Goal: Navigation & Orientation: Find specific page/section

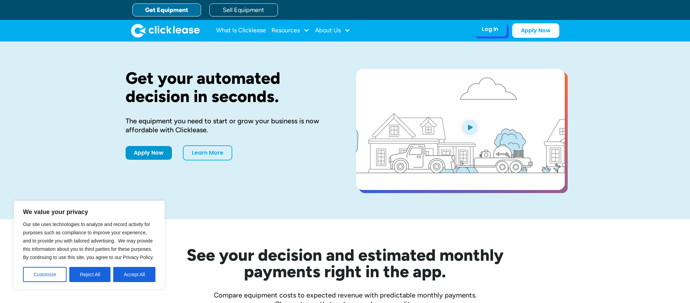
click at [488, 31] on div "Log In" at bounding box center [490, 29] width 16 height 7
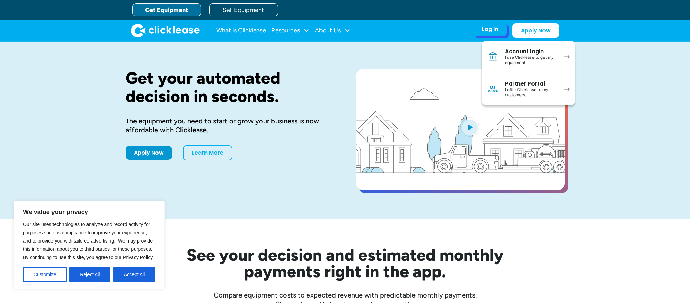
click at [521, 52] on div "Account login" at bounding box center [531, 51] width 52 height 7
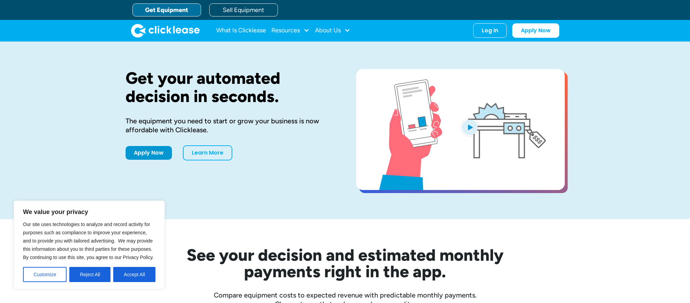
click at [130, 275] on button "Accept All" at bounding box center [134, 274] width 42 height 15
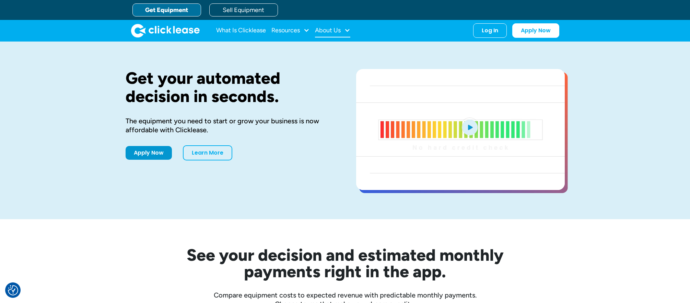
click at [349, 30] on div at bounding box center [347, 30] width 6 height 6
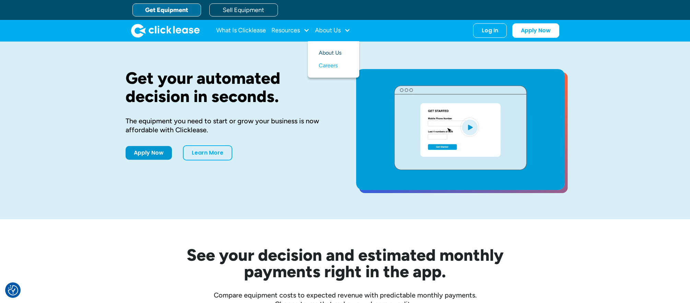
click at [332, 54] on link "About Us" at bounding box center [334, 53] width 30 height 13
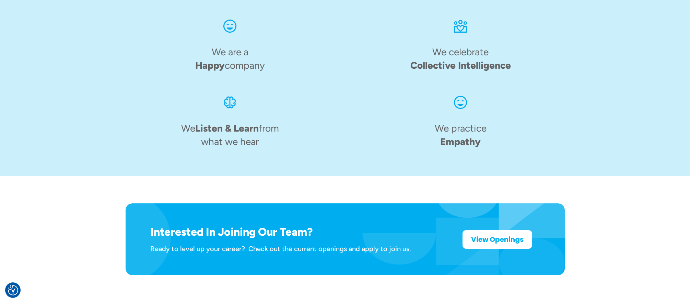
scroll to position [1078, 0]
